Goal: Find specific page/section: Find specific page/section

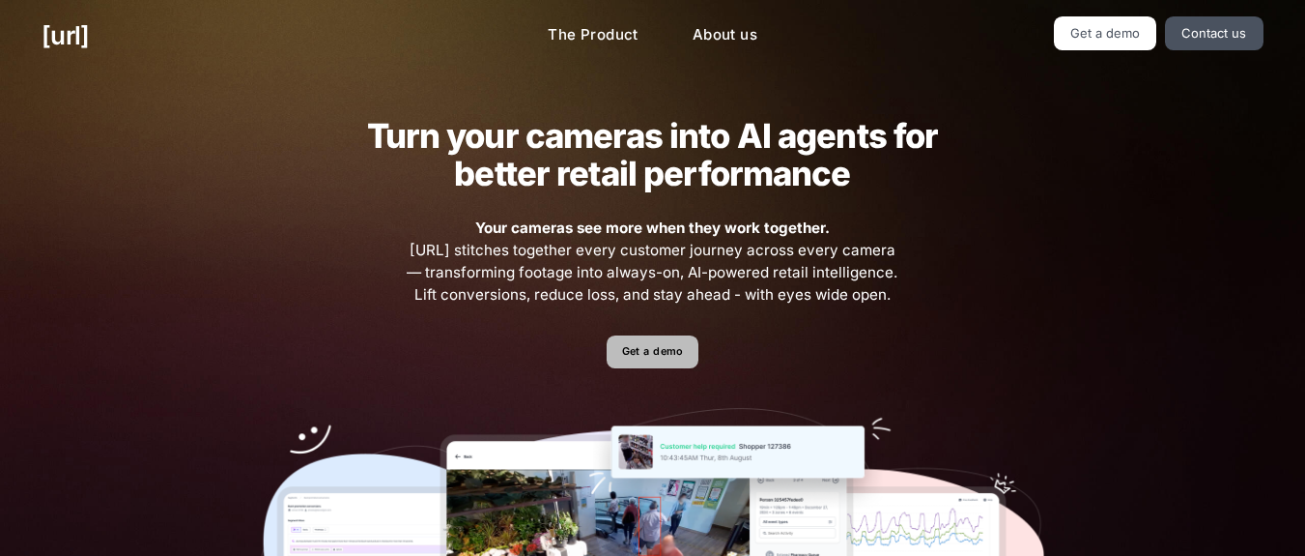
click at [665, 352] on link "Get a demo" at bounding box center [653, 352] width 92 height 34
